Goal: Task Accomplishment & Management: Use online tool/utility

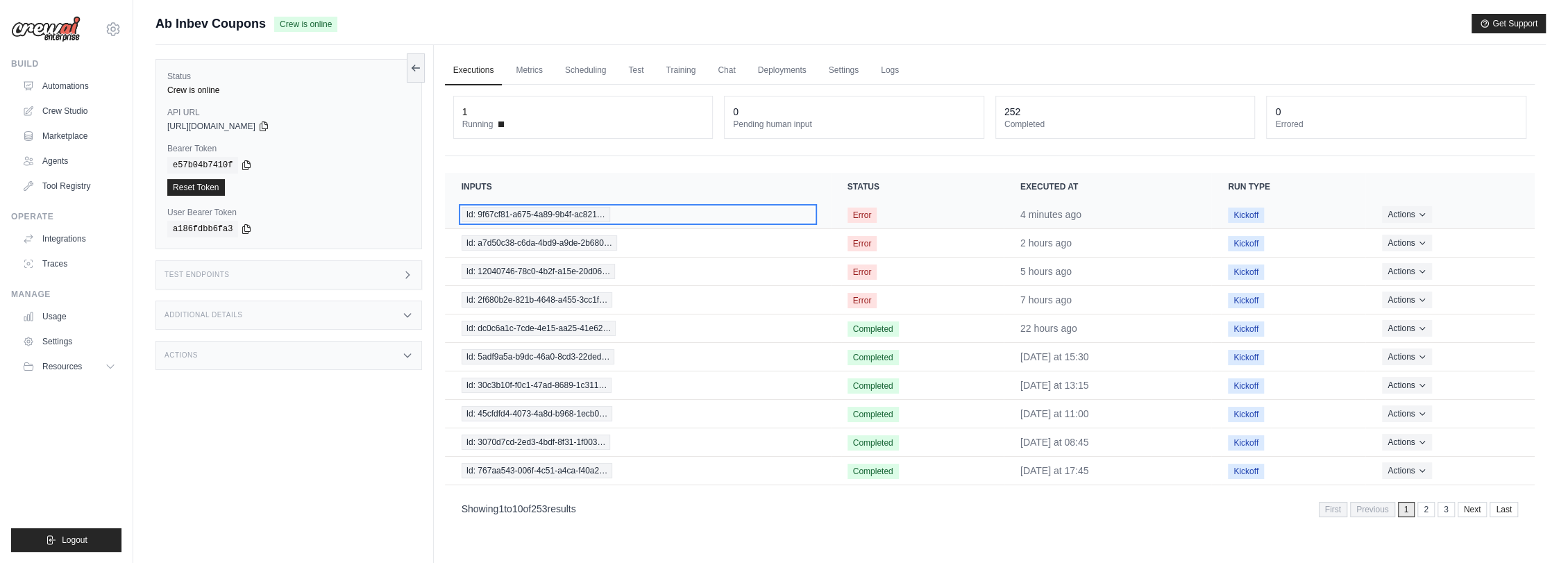
click at [575, 210] on span "Id: 9f67cf81-a675-4a89-9b4f-ac821…" at bounding box center [536, 214] width 148 height 15
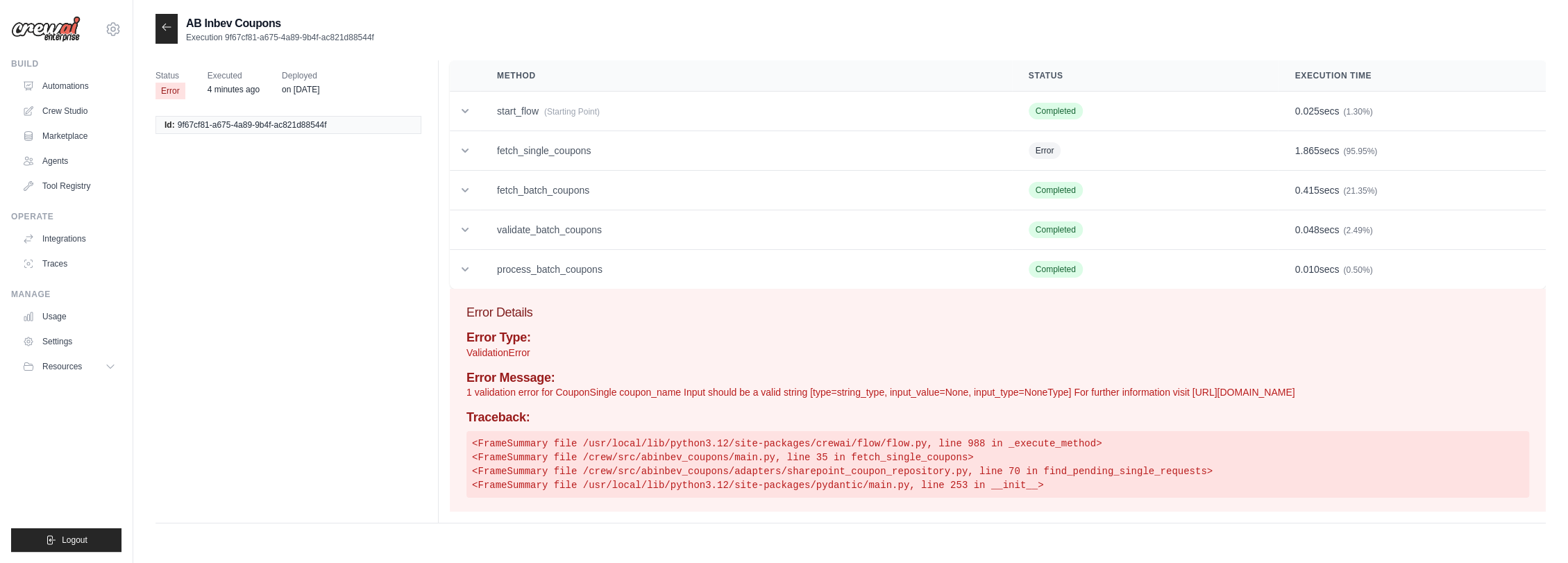
click at [163, 24] on icon at bounding box center [167, 27] width 11 height 11
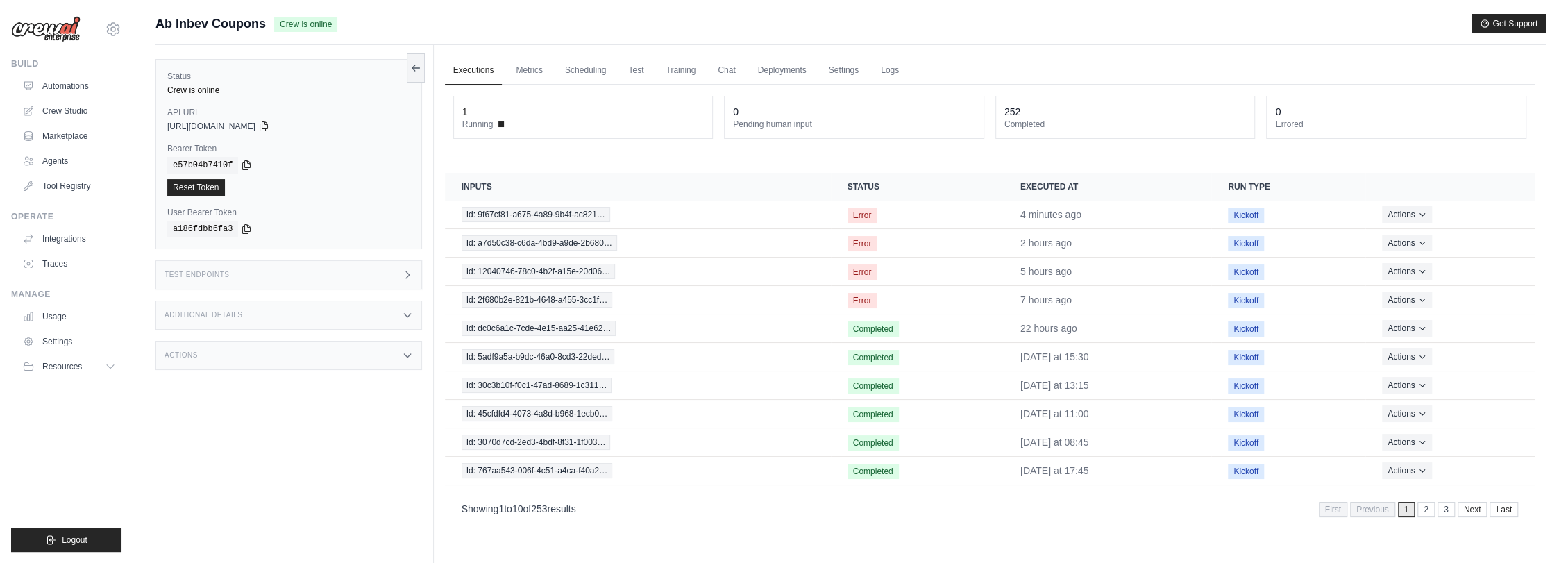
click at [233, 357] on div "Actions" at bounding box center [289, 355] width 267 height 29
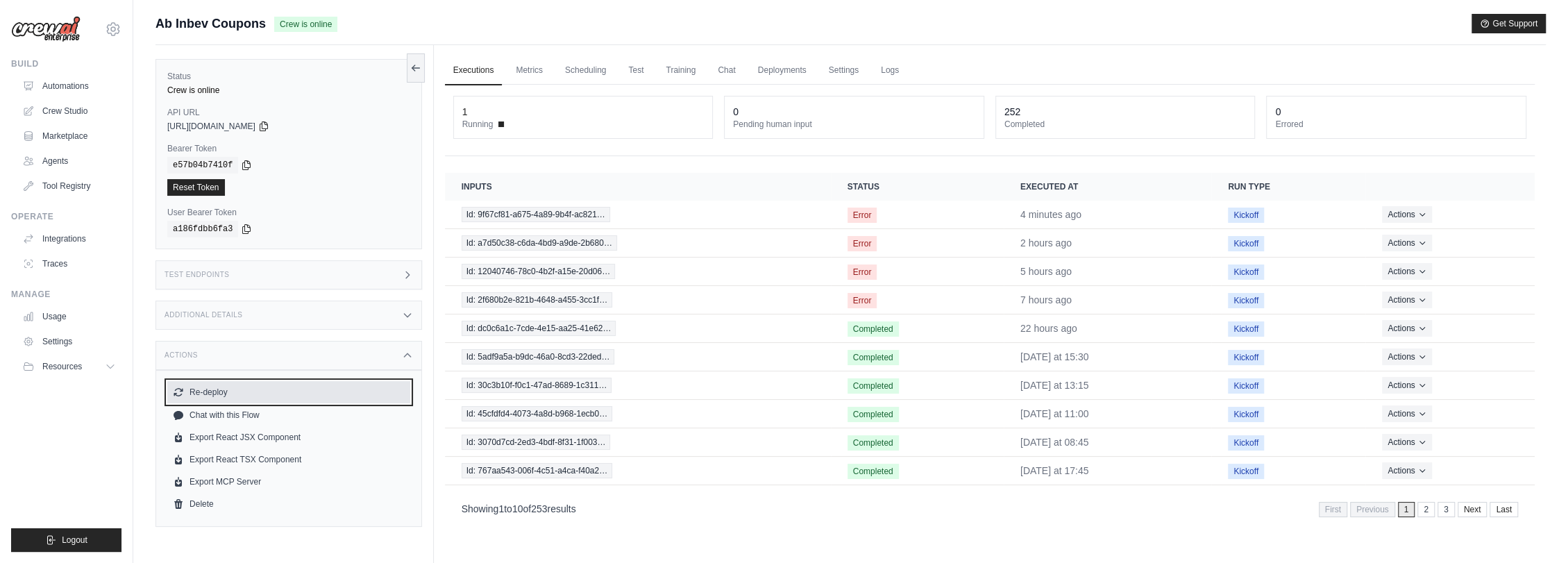
click at [231, 392] on button "Re-deploy" at bounding box center [288, 392] width 243 height 22
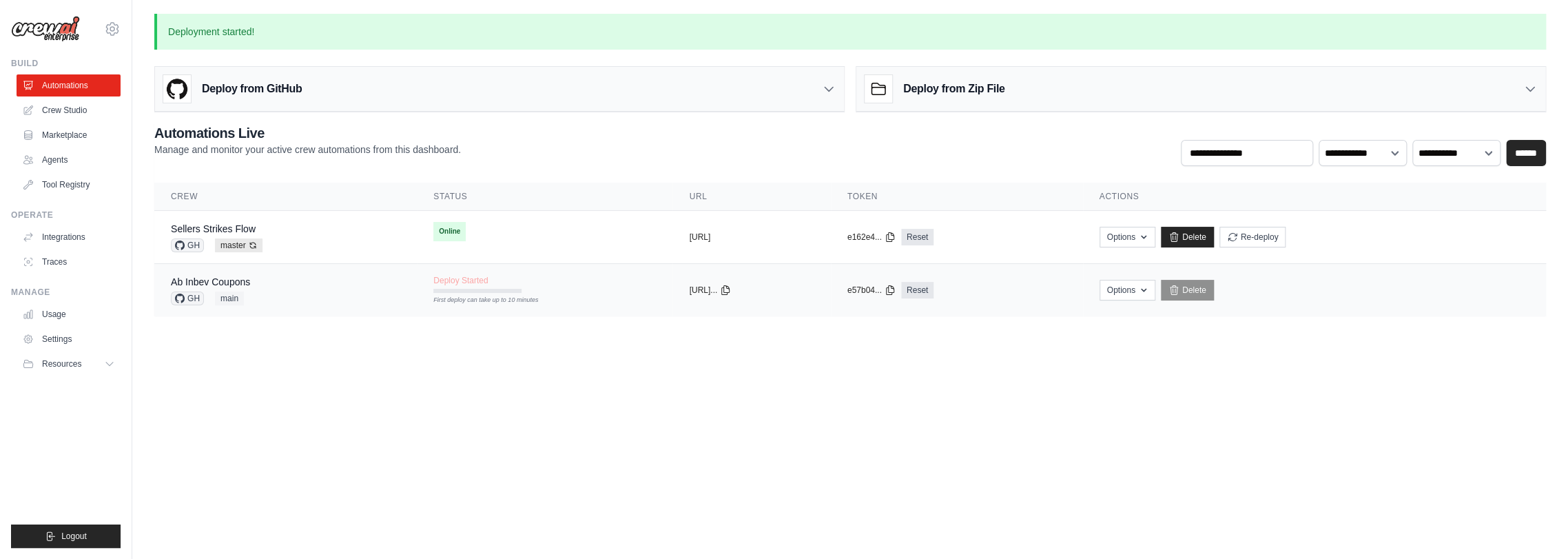
click at [275, 282] on div "Ab Inbev Coupons GH main" at bounding box center [285, 290] width 229 height 30
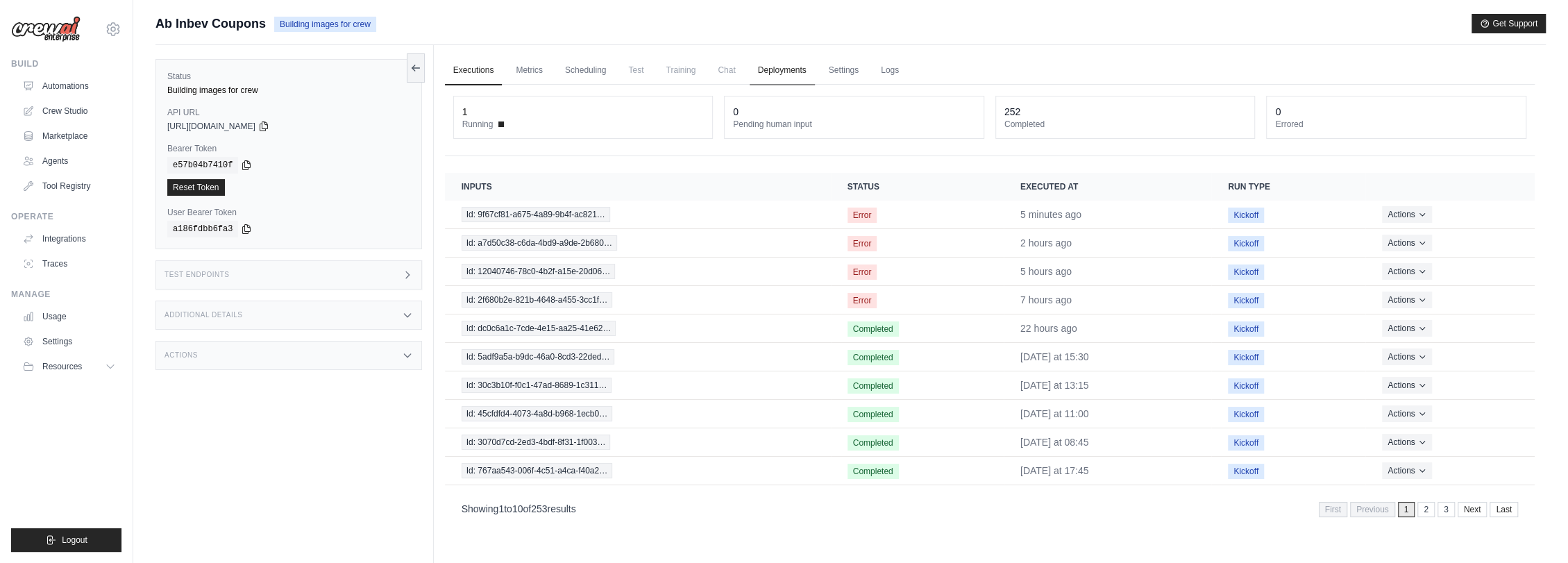
click at [796, 68] on link "Deployments" at bounding box center [782, 71] width 65 height 29
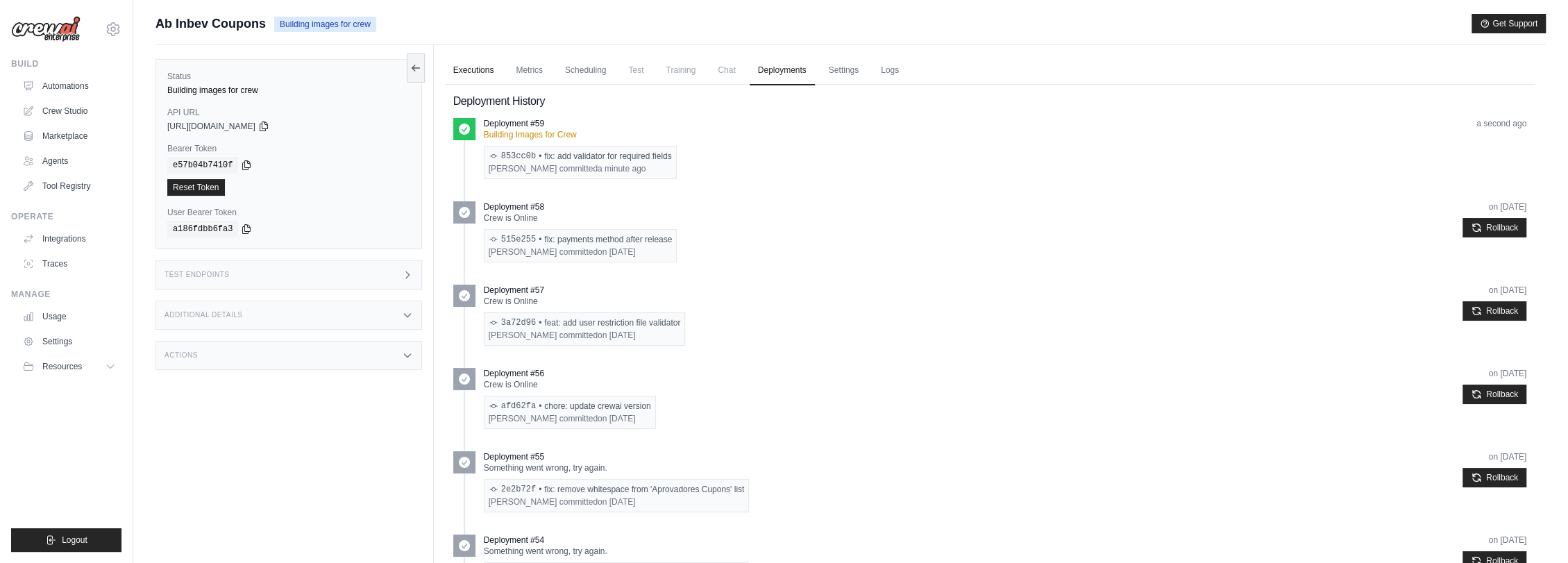
click at [473, 71] on link "Executions" at bounding box center [473, 71] width 58 height 29
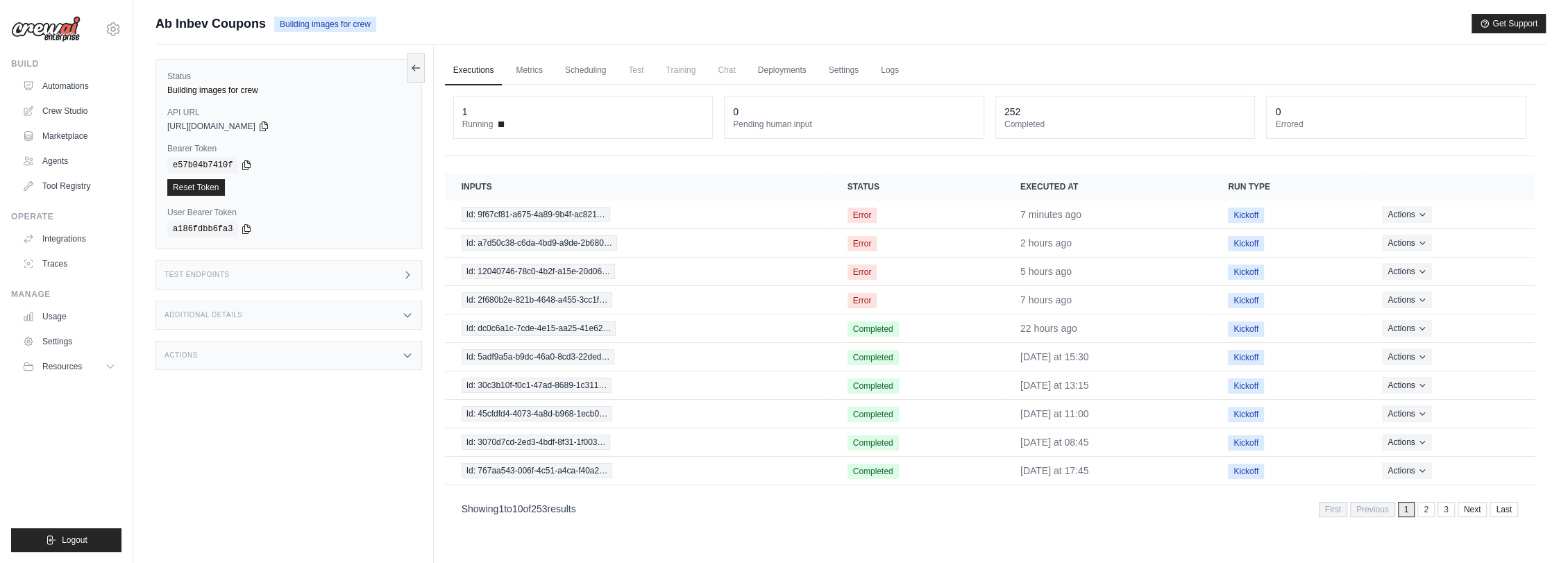
click at [1019, 31] on div "Ab Inbev Coupons Building images for crew Get Support" at bounding box center [851, 23] width 1390 height 19
click at [1322, 46] on div "Executions Metrics Scheduling Test Training Chat Deployments Settings Logs 1 Ru…" at bounding box center [990, 326] width 1112 height 563
